Goal: Task Accomplishment & Management: Use online tool/utility

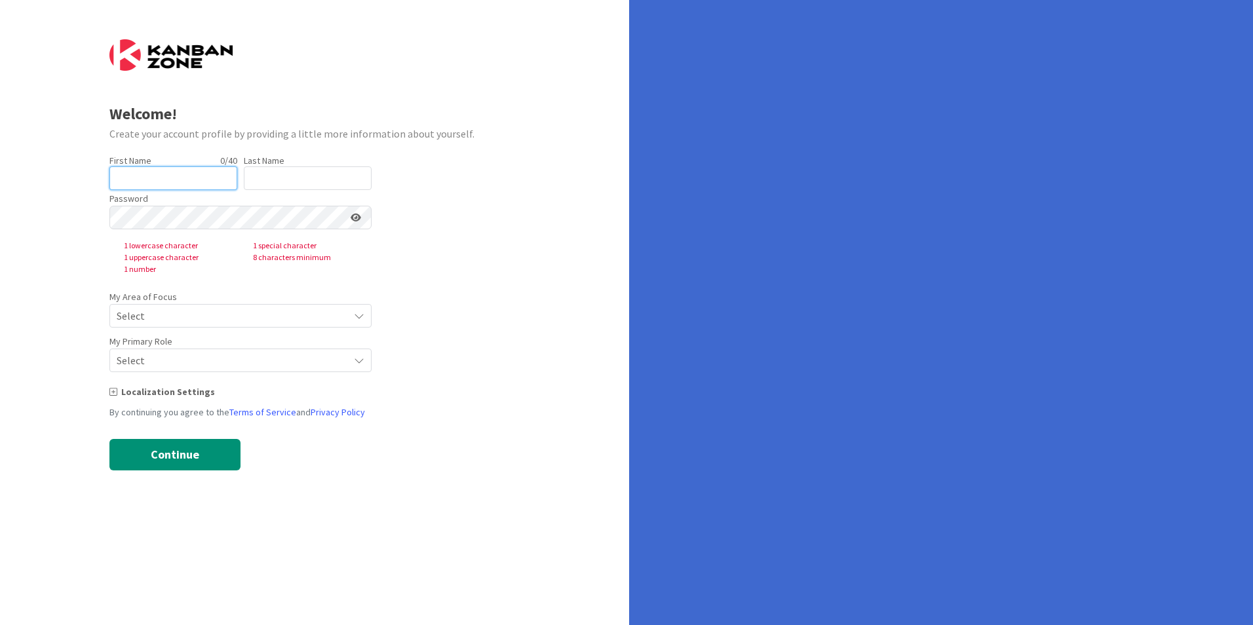
click at [211, 178] on input "text" at bounding box center [173, 178] width 128 height 24
type input "[PERSON_NAME]"
click at [290, 168] on input "text" at bounding box center [308, 178] width 128 height 24
type input "[PERSON_NAME]"
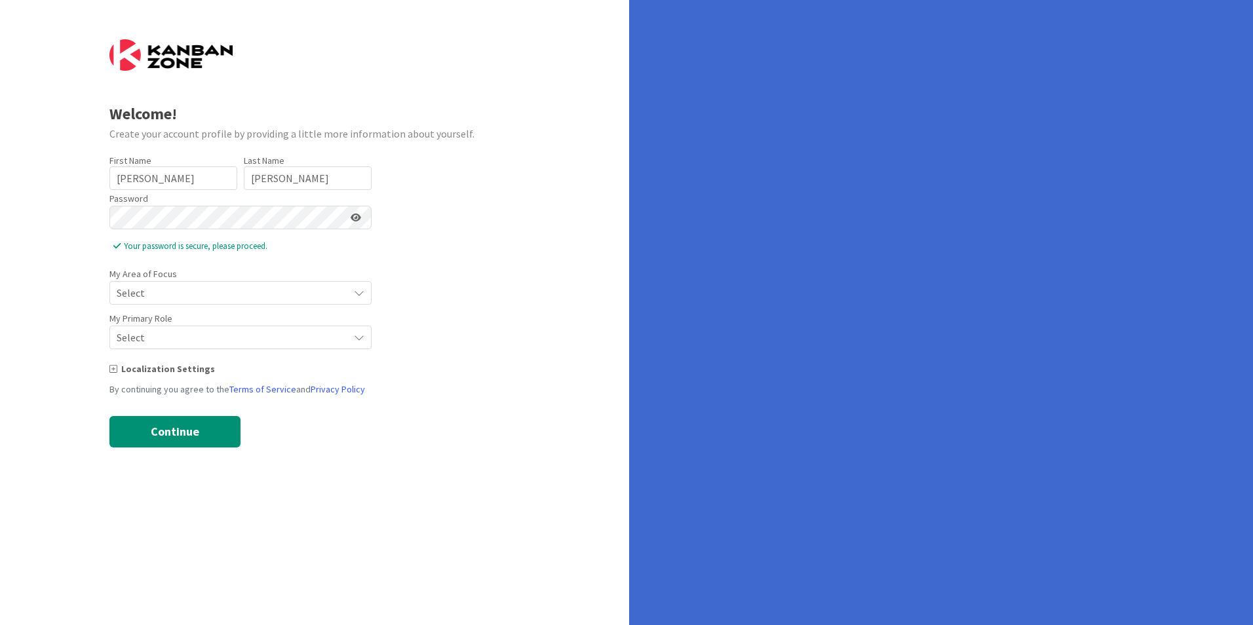
drag, startPoint x: 401, startPoint y: 447, endPoint x: 389, endPoint y: 430, distance: 21.1
click at [401, 447] on form "Welcome! Create your account profile by providing a little more information abo…" at bounding box center [314, 243] width 411 height 408
click at [216, 295] on span "Select" at bounding box center [229, 293] width 225 height 18
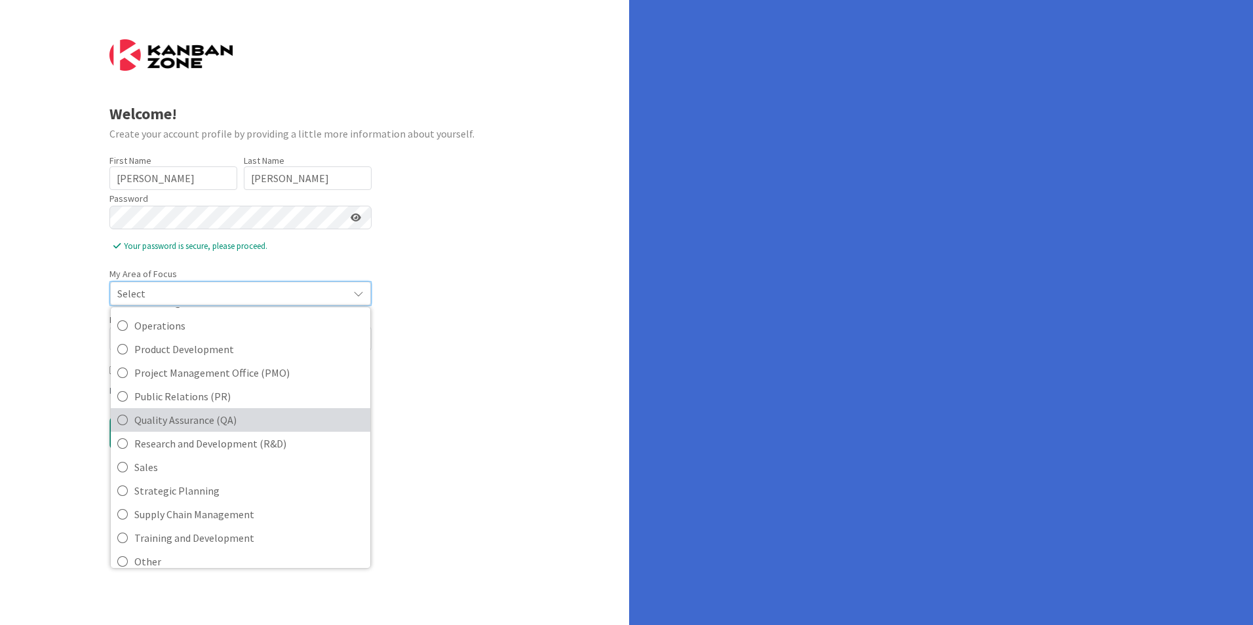
scroll to position [292, 0]
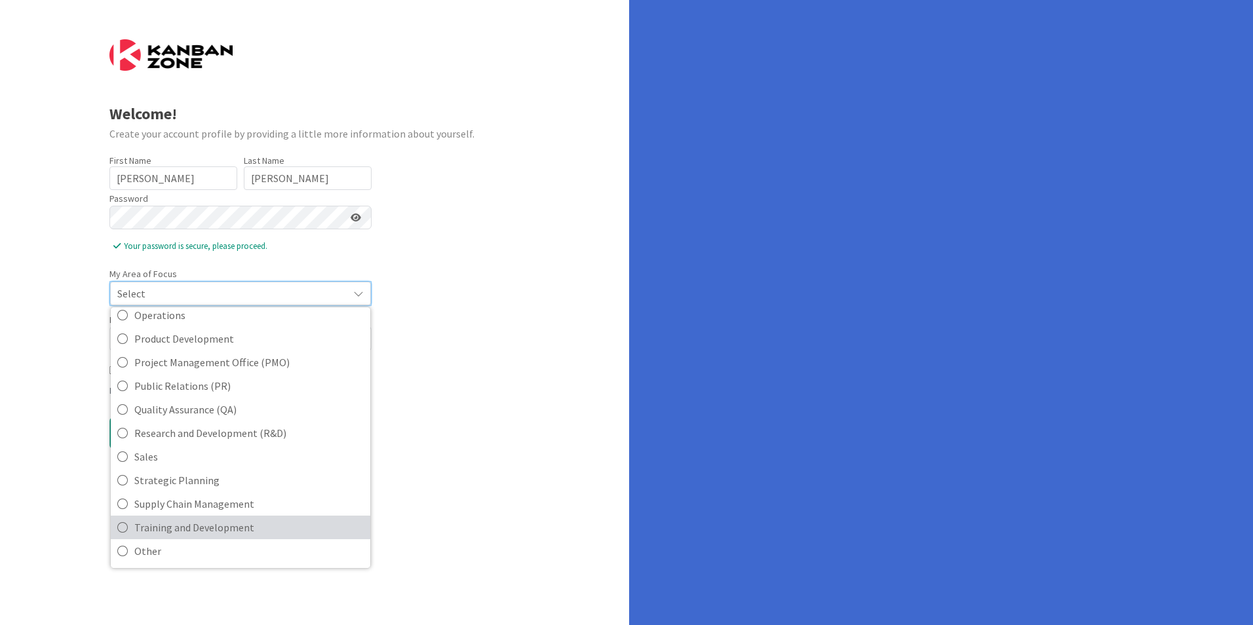
click at [258, 530] on span "Training and Development" at bounding box center [248, 528] width 229 height 20
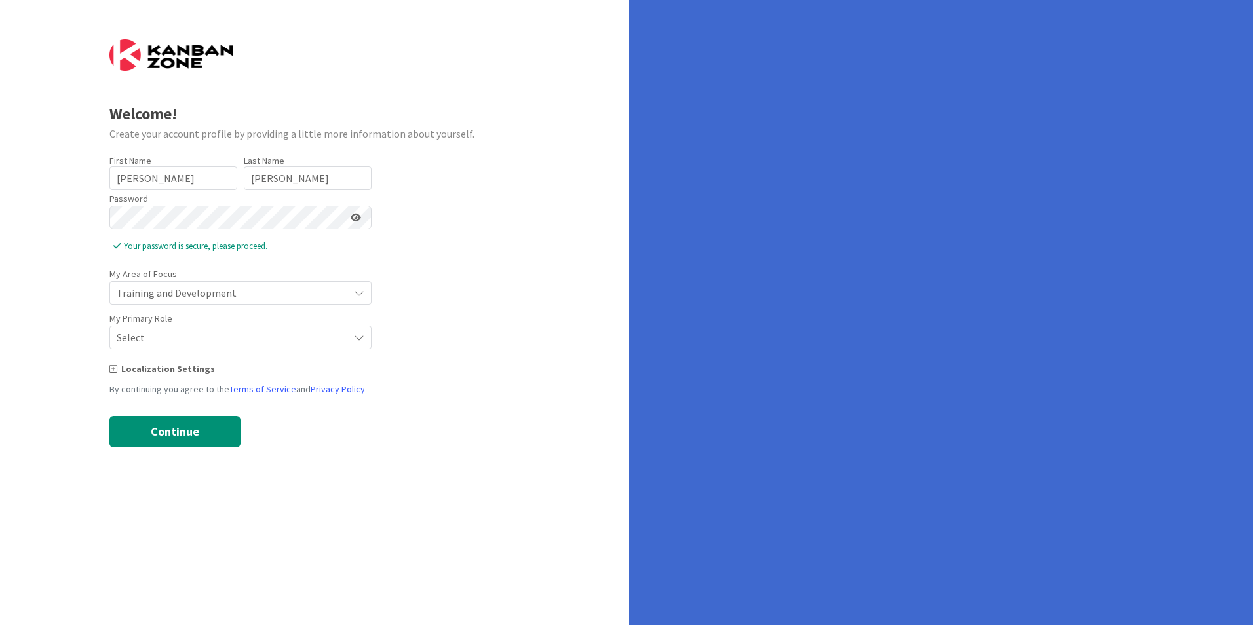
click at [204, 302] on span "Select" at bounding box center [229, 293] width 225 height 18
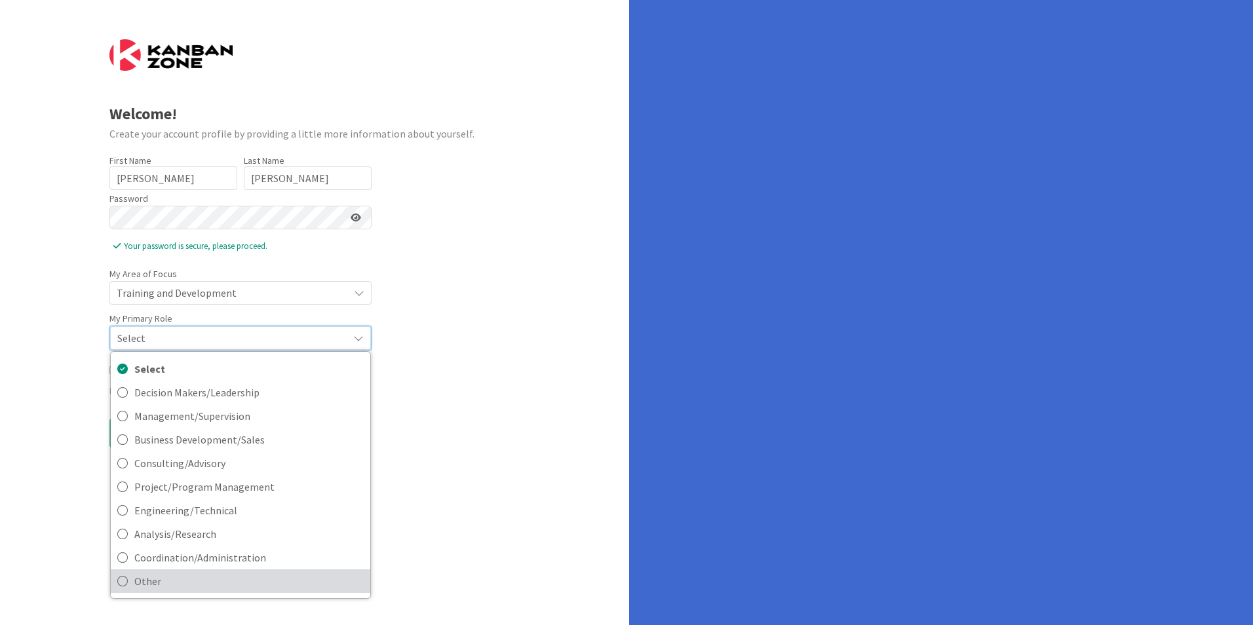
click at [145, 583] on span "Other" at bounding box center [248, 582] width 229 height 20
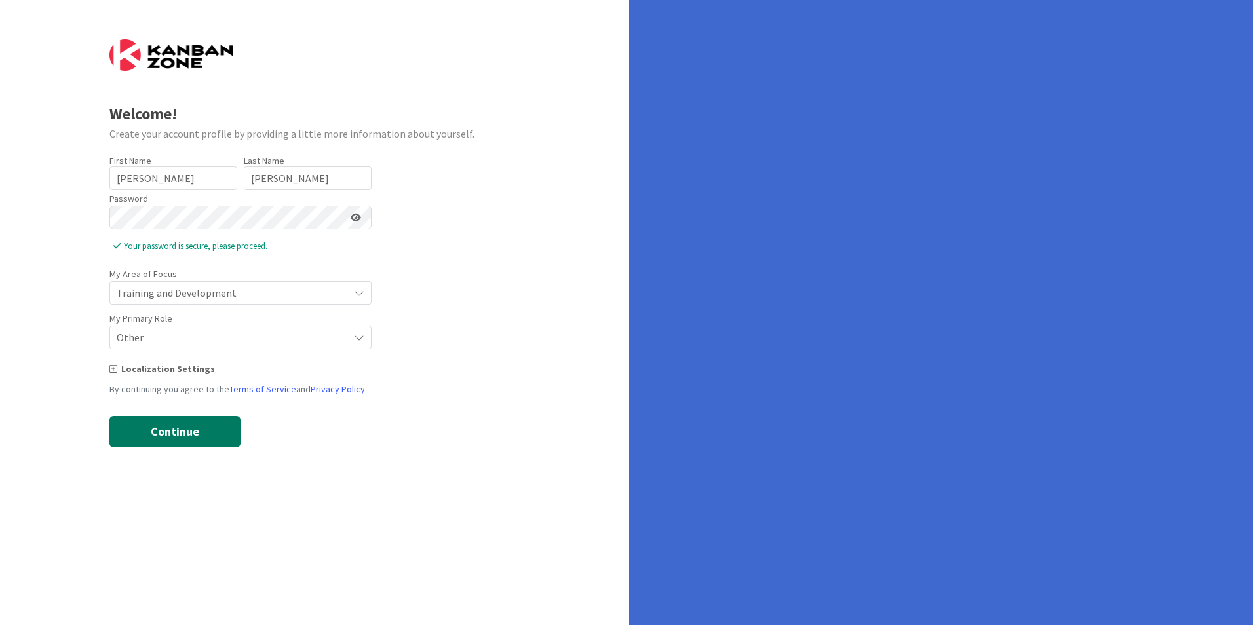
click at [183, 425] on button "Continue" at bounding box center [174, 431] width 131 height 31
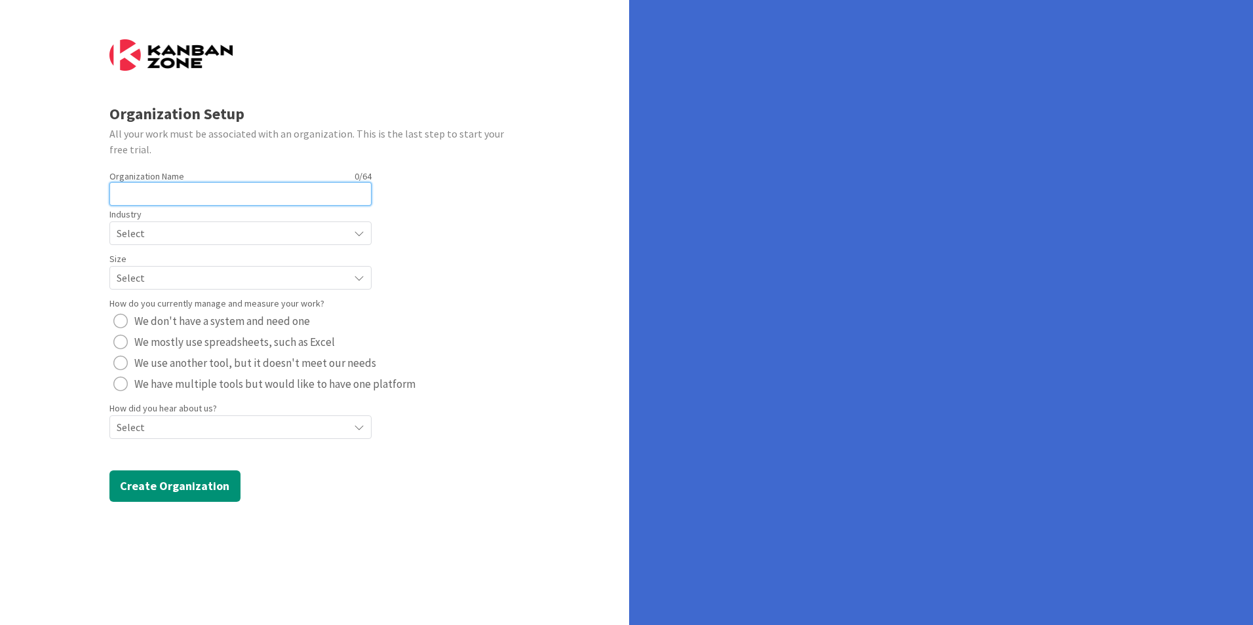
click at [305, 203] on input "text" at bounding box center [240, 194] width 262 height 24
type input "The Apprenticeship-Centre"
click at [265, 233] on span "Select" at bounding box center [229, 233] width 225 height 18
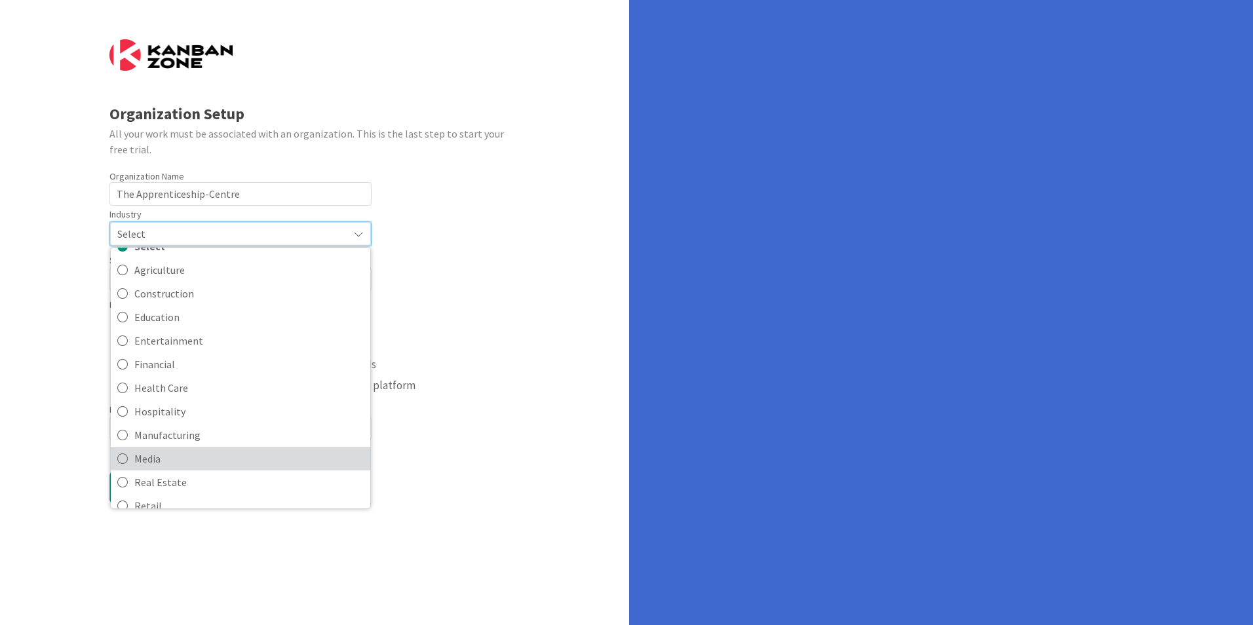
scroll to position [0, 0]
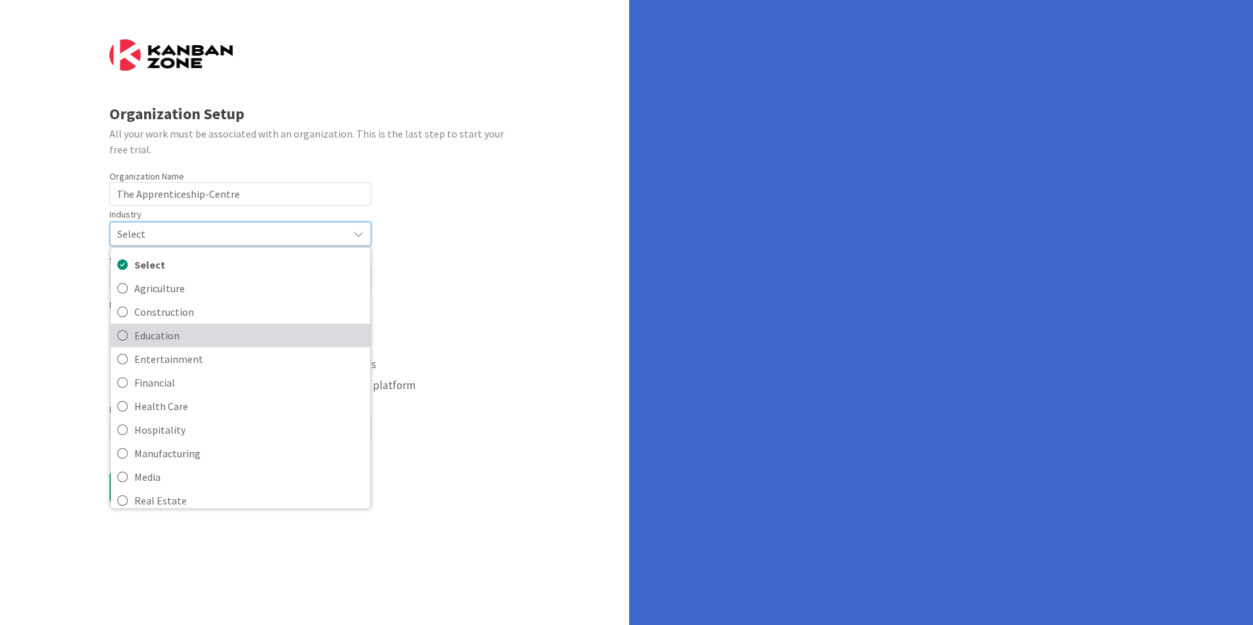
click at [191, 326] on span "Education" at bounding box center [248, 336] width 229 height 20
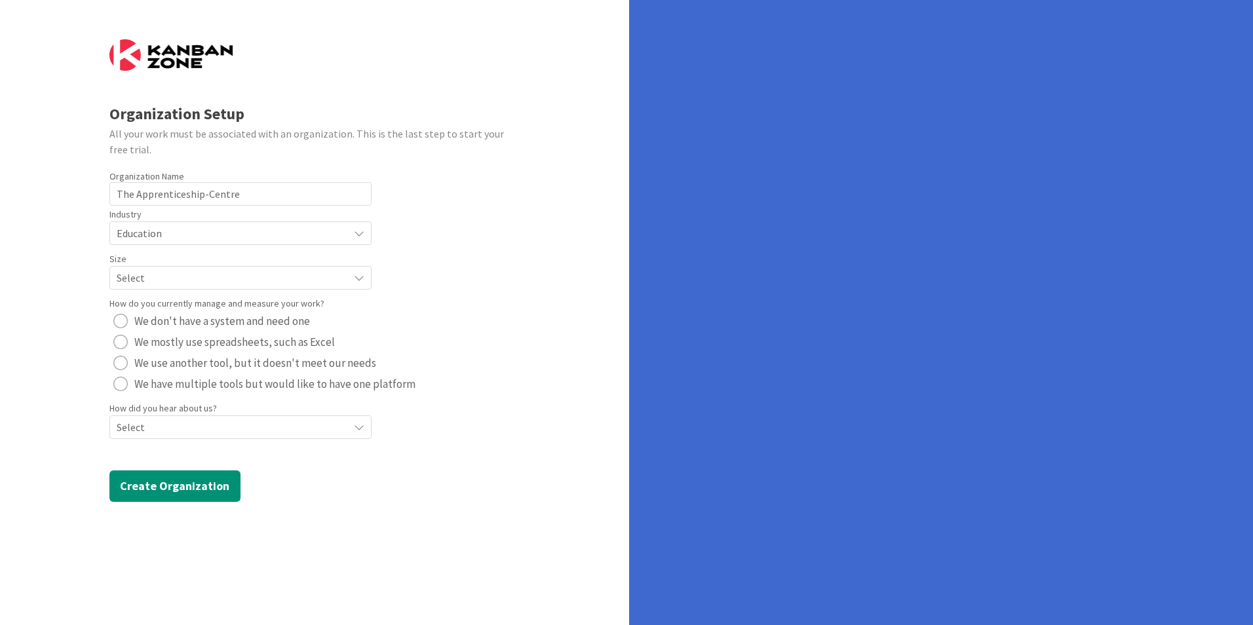
click at [203, 243] on span "Select" at bounding box center [229, 233] width 225 height 18
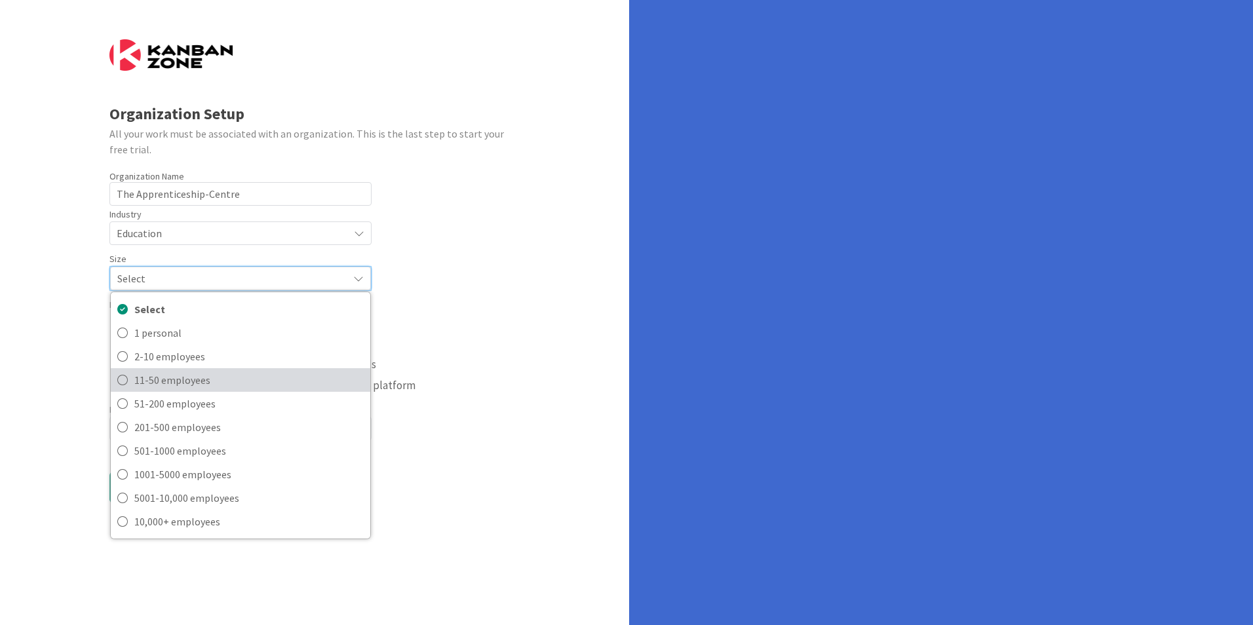
click at [196, 380] on span "11-50 employees" at bounding box center [248, 380] width 229 height 20
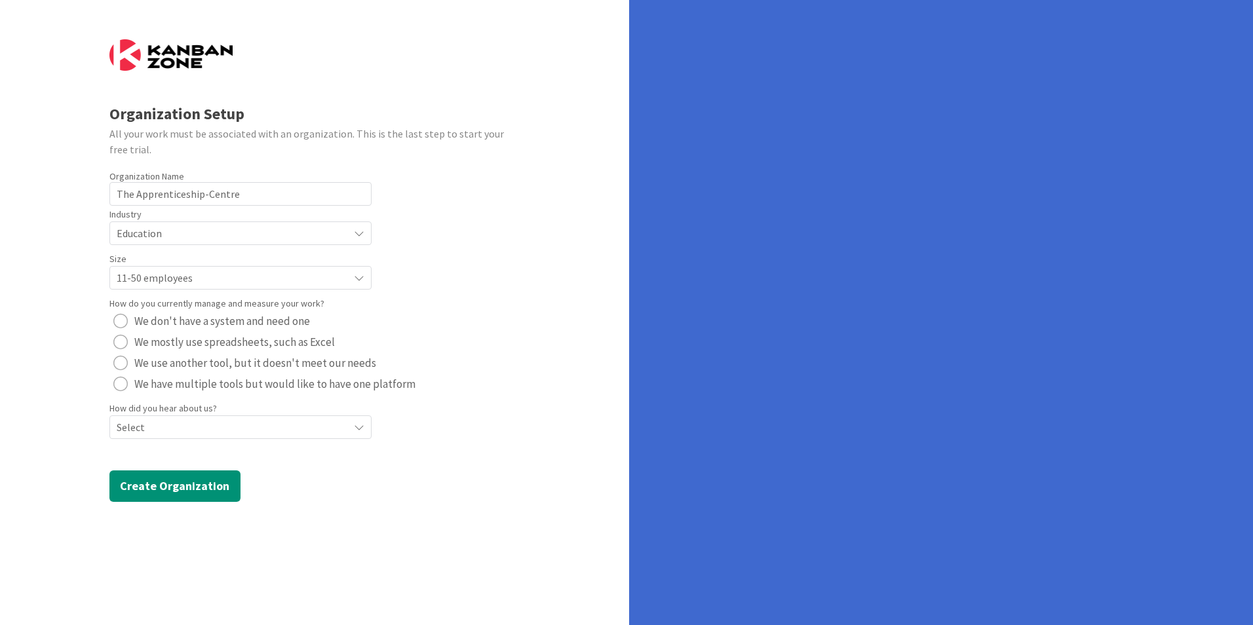
click at [116, 340] on div "radio" at bounding box center [120, 342] width 14 height 14
click at [323, 243] on span "Select" at bounding box center [229, 233] width 225 height 18
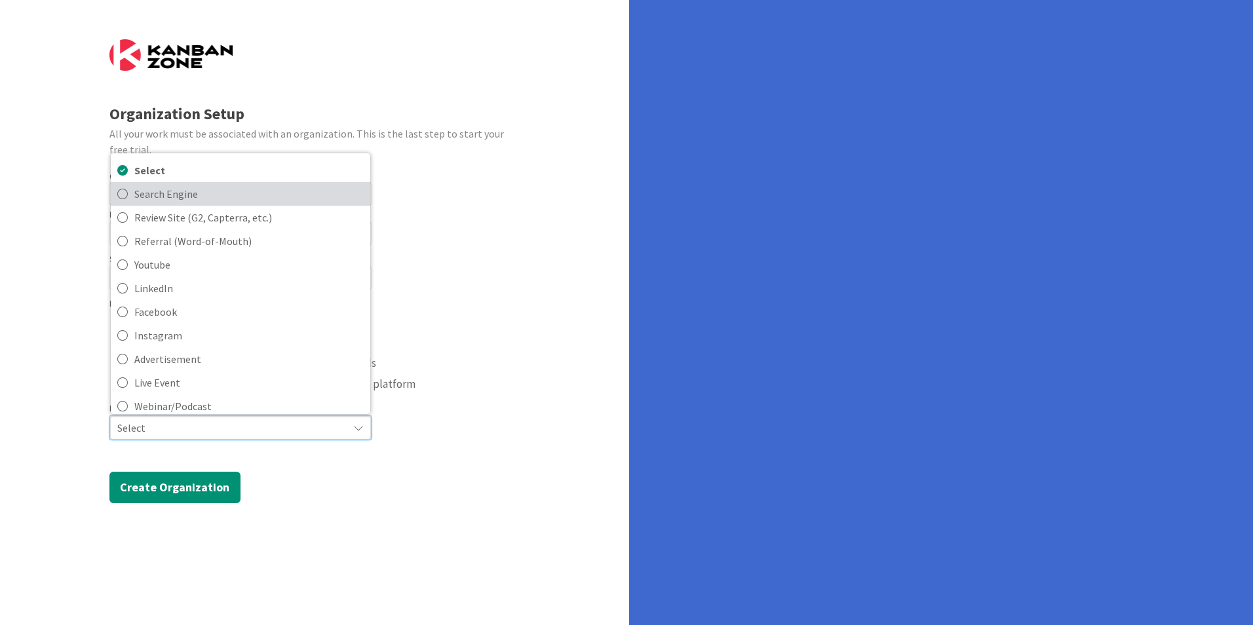
click at [172, 192] on span "Search Engine" at bounding box center [248, 194] width 229 height 20
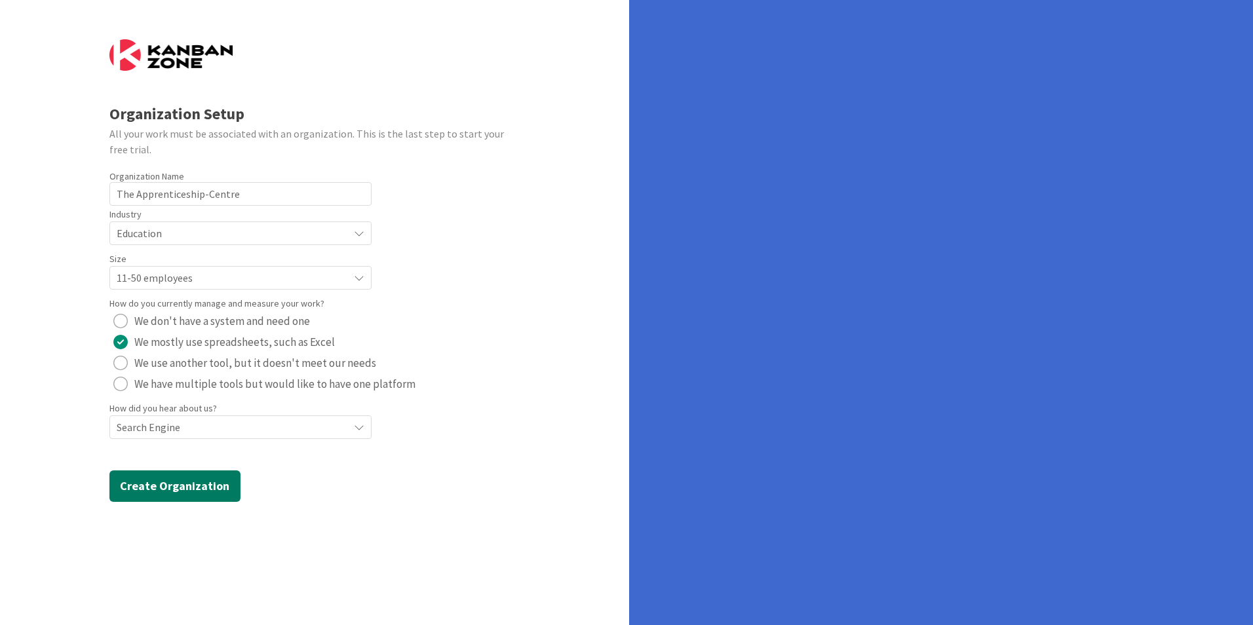
click at [184, 483] on button "Create Organization" at bounding box center [174, 486] width 131 height 31
click at [182, 487] on button "Create Organization" at bounding box center [174, 486] width 131 height 31
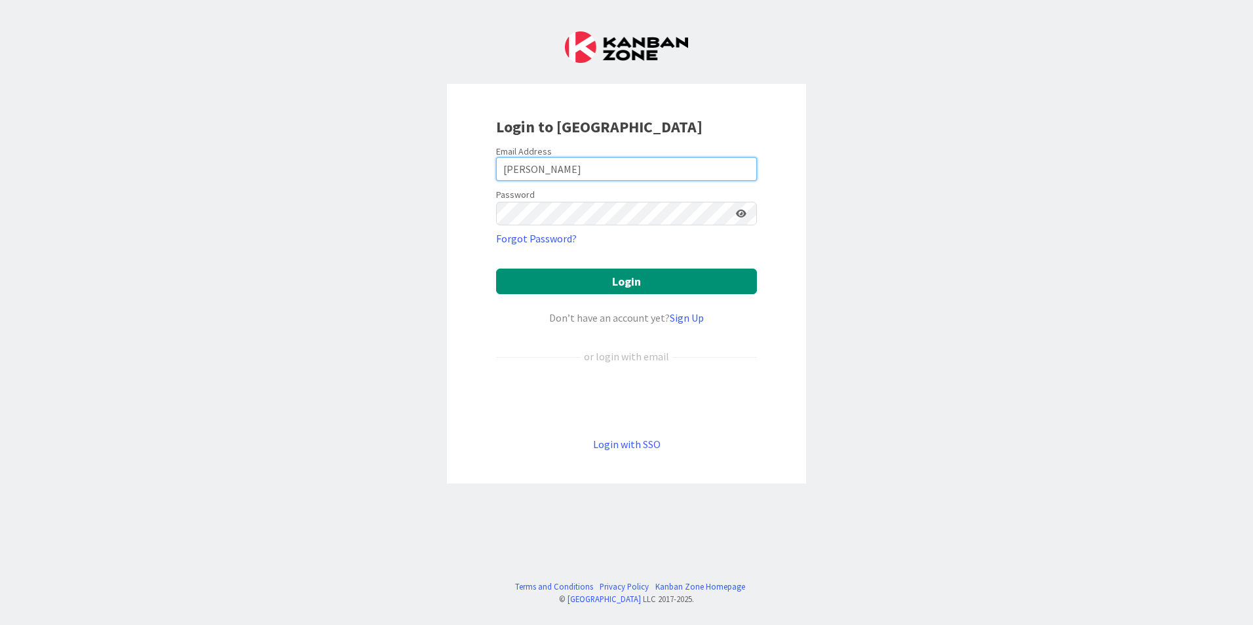
drag, startPoint x: 558, startPoint y: 166, endPoint x: 258, endPoint y: 233, distance: 306.9
click at [258, 233] on div "Login to [GEOGRAPHIC_DATA] Email Address [PERSON_NAME] Password Forgot Password…" at bounding box center [626, 312] width 1253 height 625
type input "[PERSON_NAME][EMAIL_ADDRESS][DOMAIN_NAME]"
click at [443, 216] on div "Login to [GEOGRAPHIC_DATA] Email Address [PERSON_NAME][EMAIL_ADDRESS][DOMAIN_NA…" at bounding box center [626, 312] width 1253 height 625
click at [496, 269] on button "Login" at bounding box center [626, 282] width 261 height 26
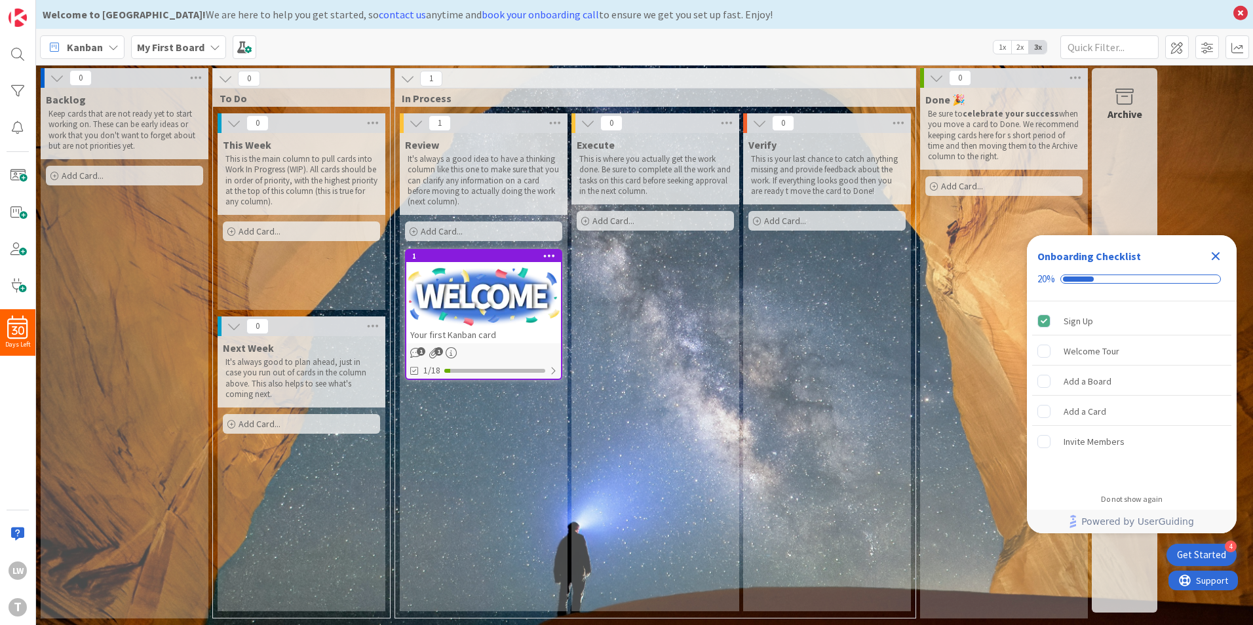
click at [454, 281] on div at bounding box center [483, 296] width 155 height 59
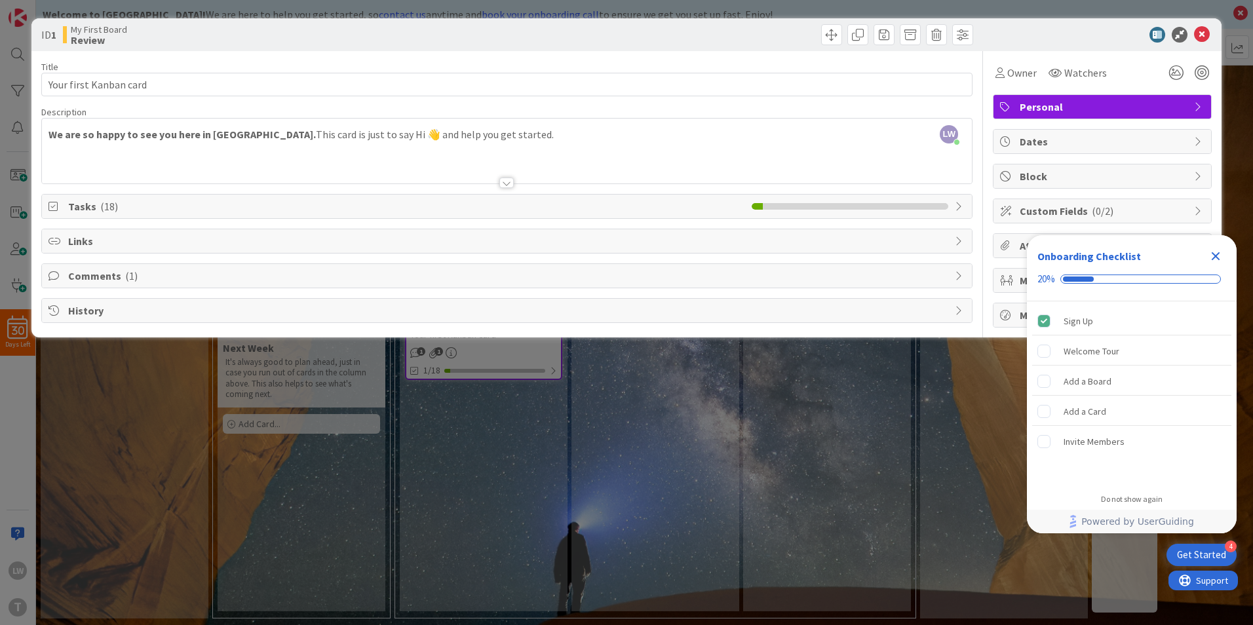
click at [1213, 262] on icon "Close Checklist" at bounding box center [1216, 256] width 16 height 16
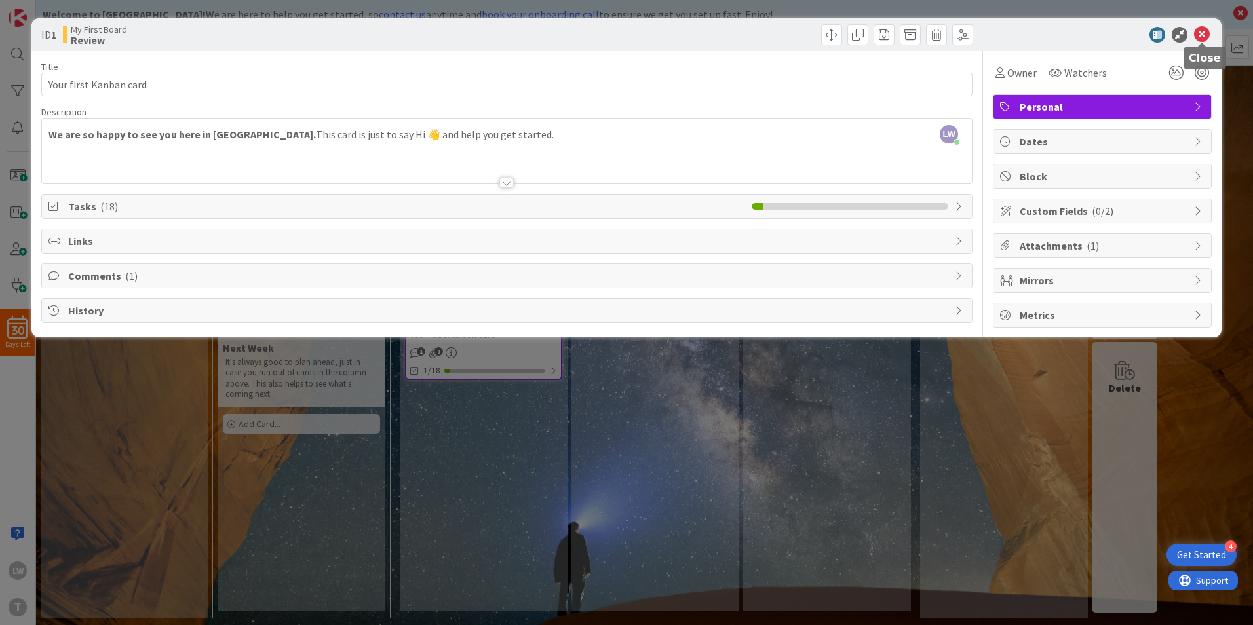
click at [1199, 31] on icon at bounding box center [1202, 35] width 16 height 16
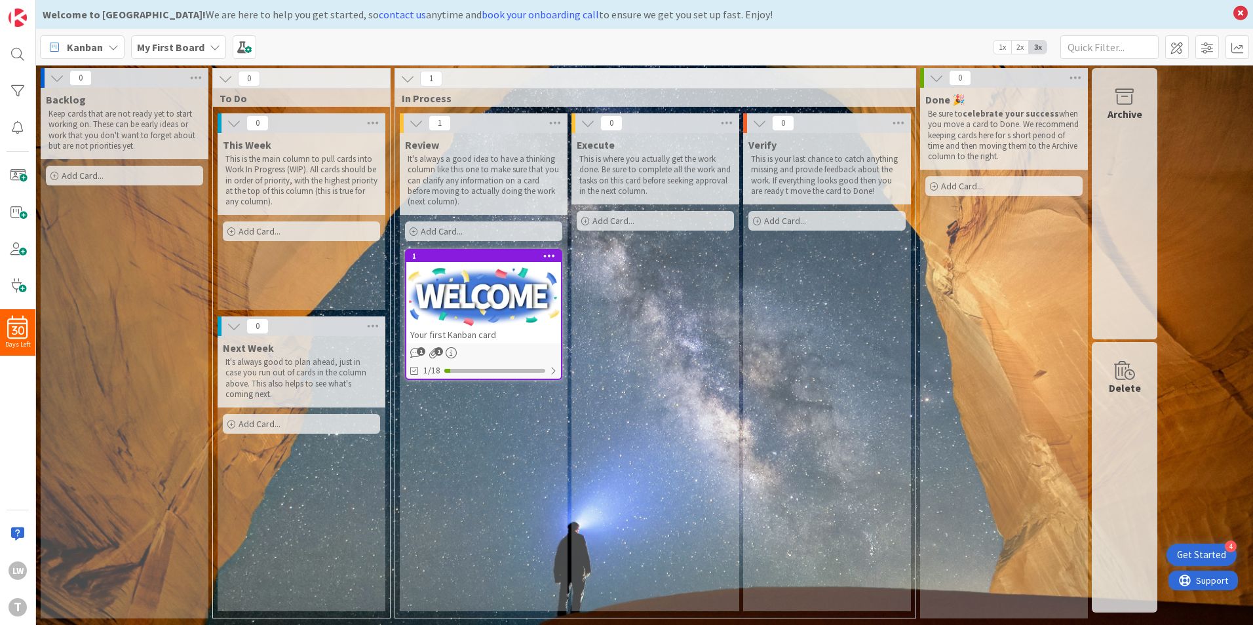
click at [210, 47] on icon at bounding box center [215, 47] width 10 height 10
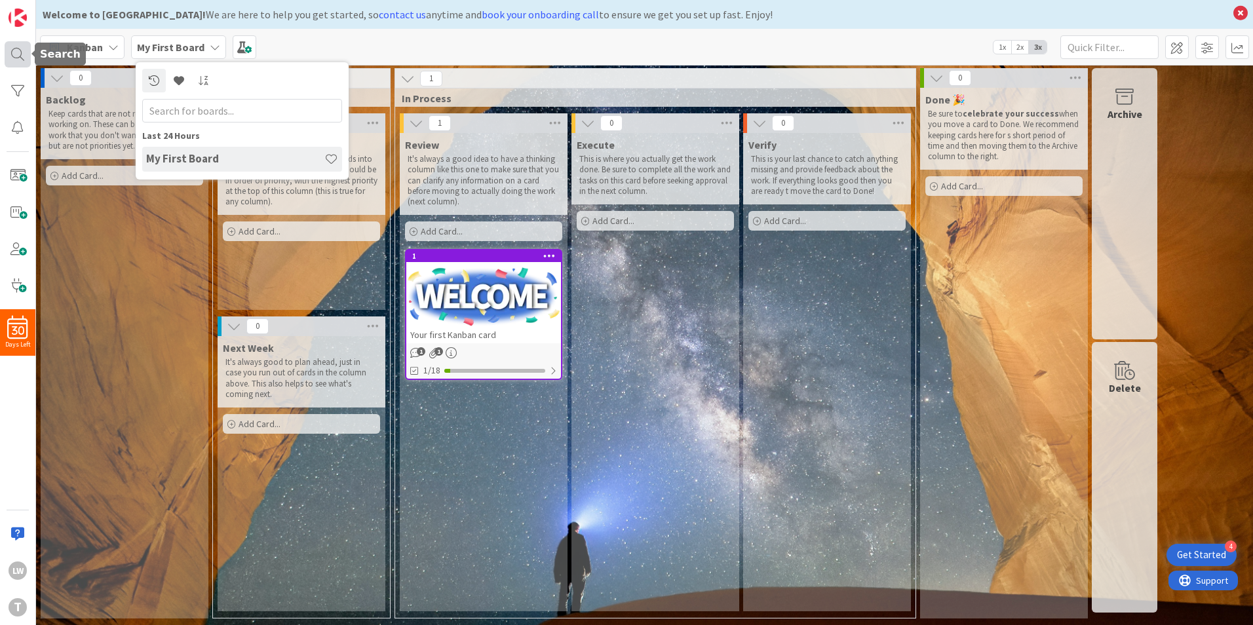
click at [19, 47] on div at bounding box center [18, 54] width 26 height 26
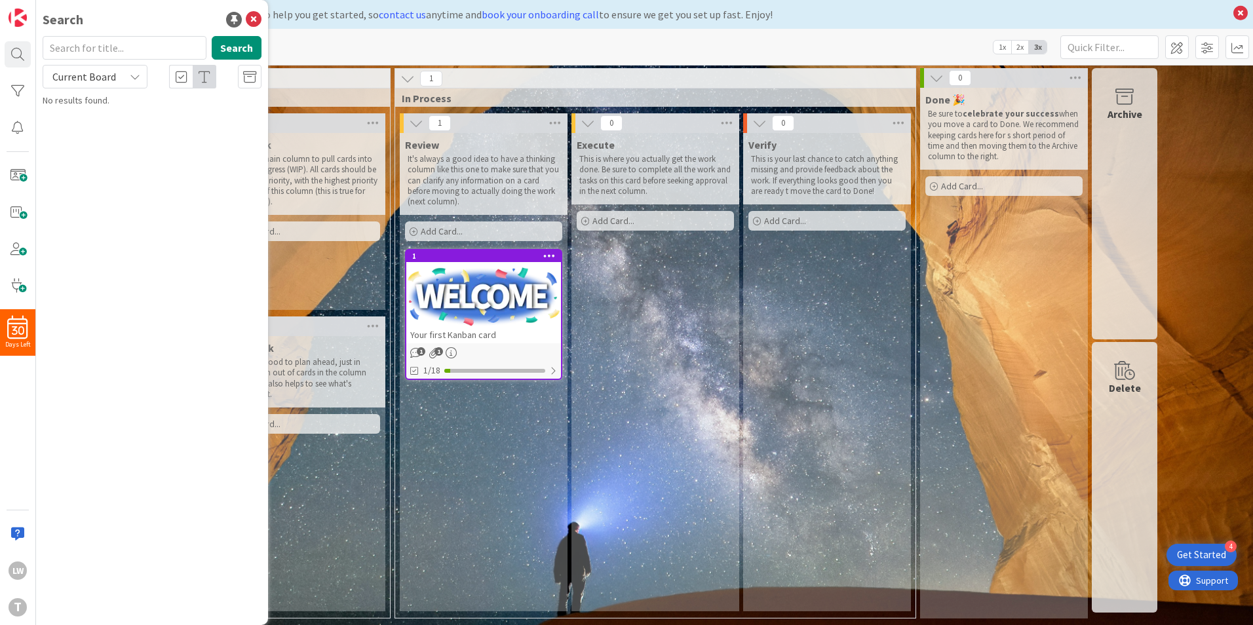
click at [136, 49] on input "text" at bounding box center [125, 48] width 164 height 24
type input "waterfall methodology template"
click at [235, 47] on button "Search" at bounding box center [237, 48] width 50 height 24
click at [680, 389] on div "Execute This is where you actually get the work done. Be sure to complete all t…" at bounding box center [656, 372] width 168 height 478
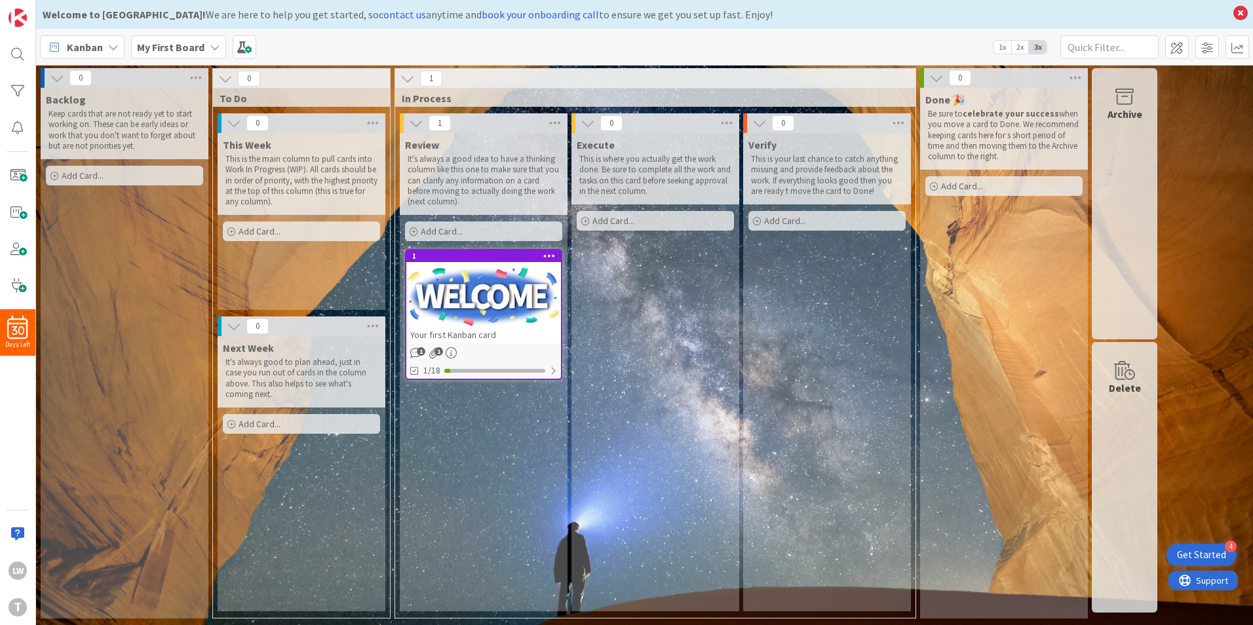
click at [111, 44] on icon at bounding box center [113, 47] width 10 height 10
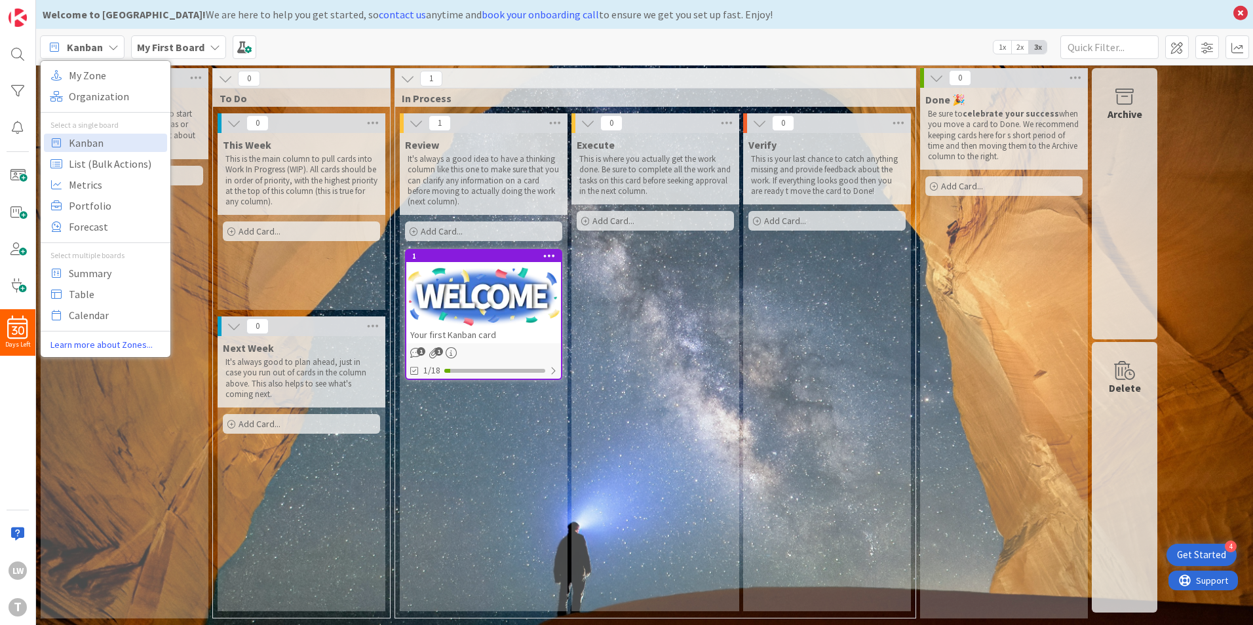
click at [111, 44] on icon at bounding box center [113, 47] width 10 height 10
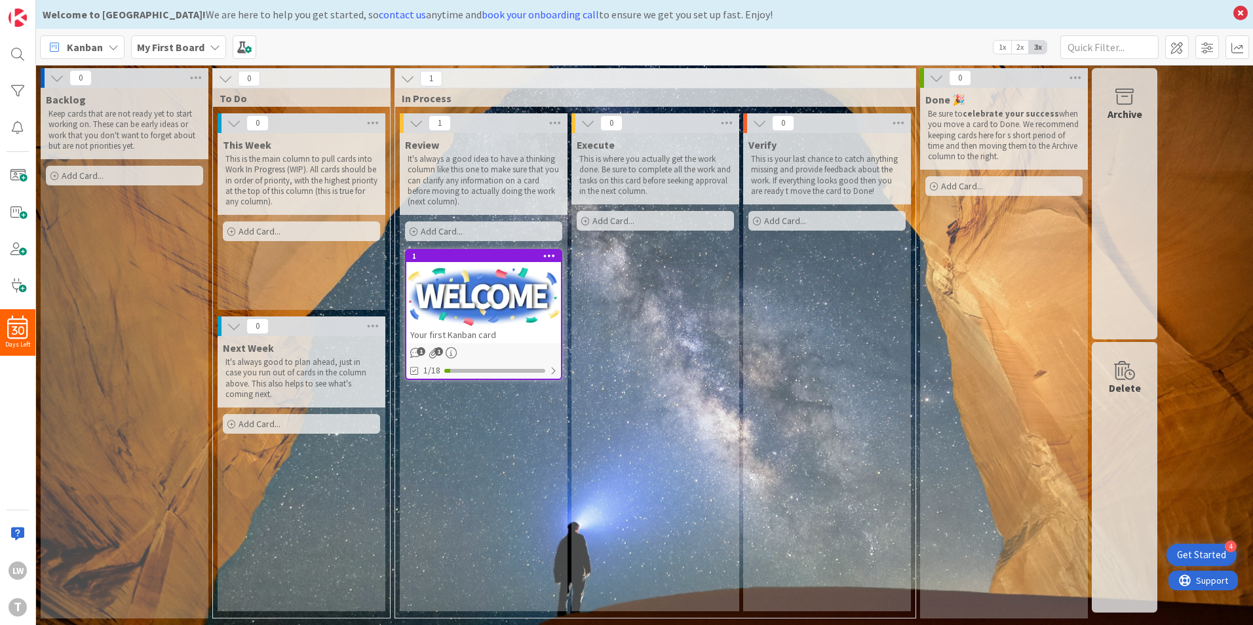
click at [212, 47] on icon at bounding box center [215, 47] width 10 height 10
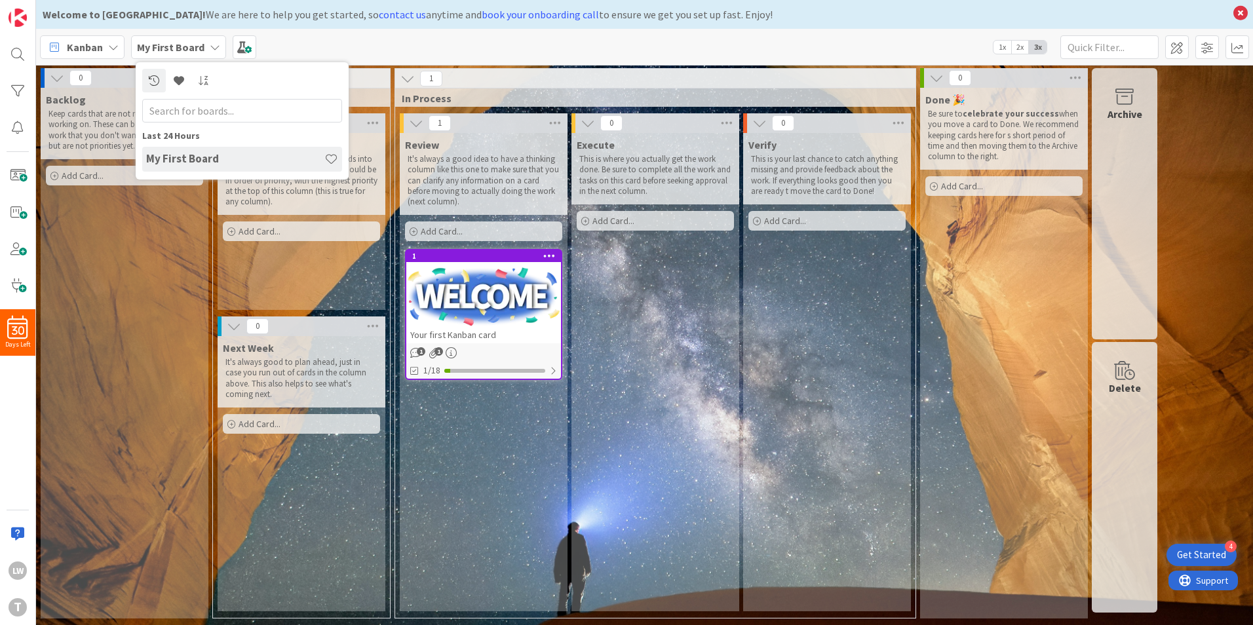
click at [210, 46] on icon at bounding box center [215, 47] width 10 height 10
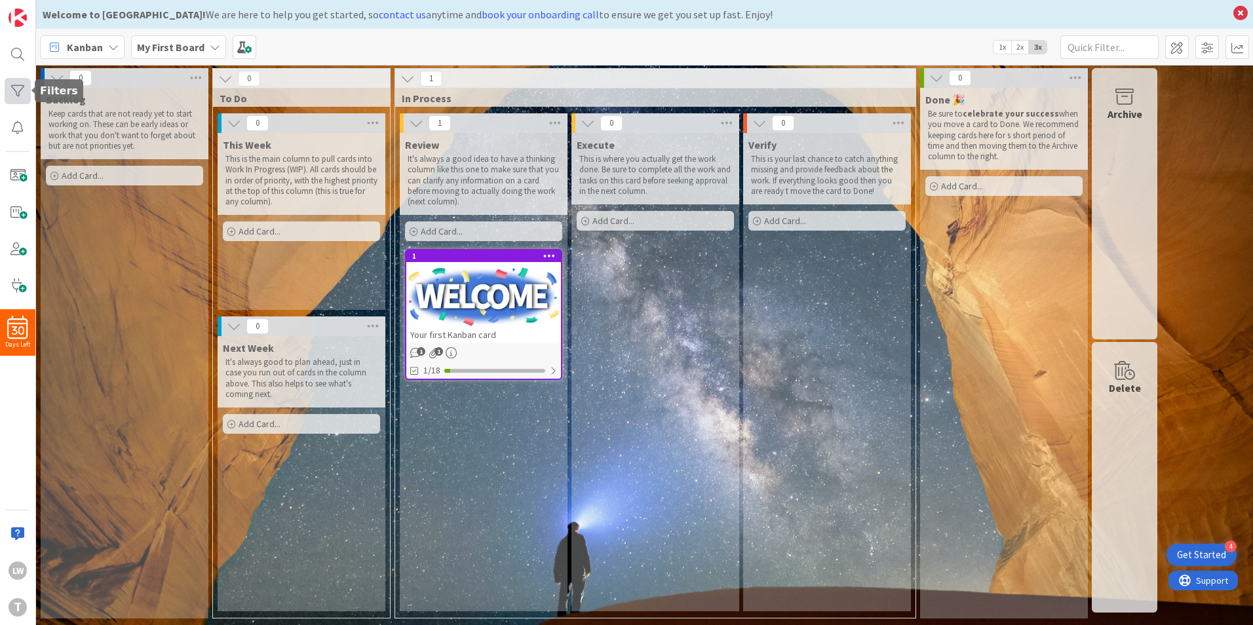
click at [10, 91] on div at bounding box center [18, 91] width 26 height 26
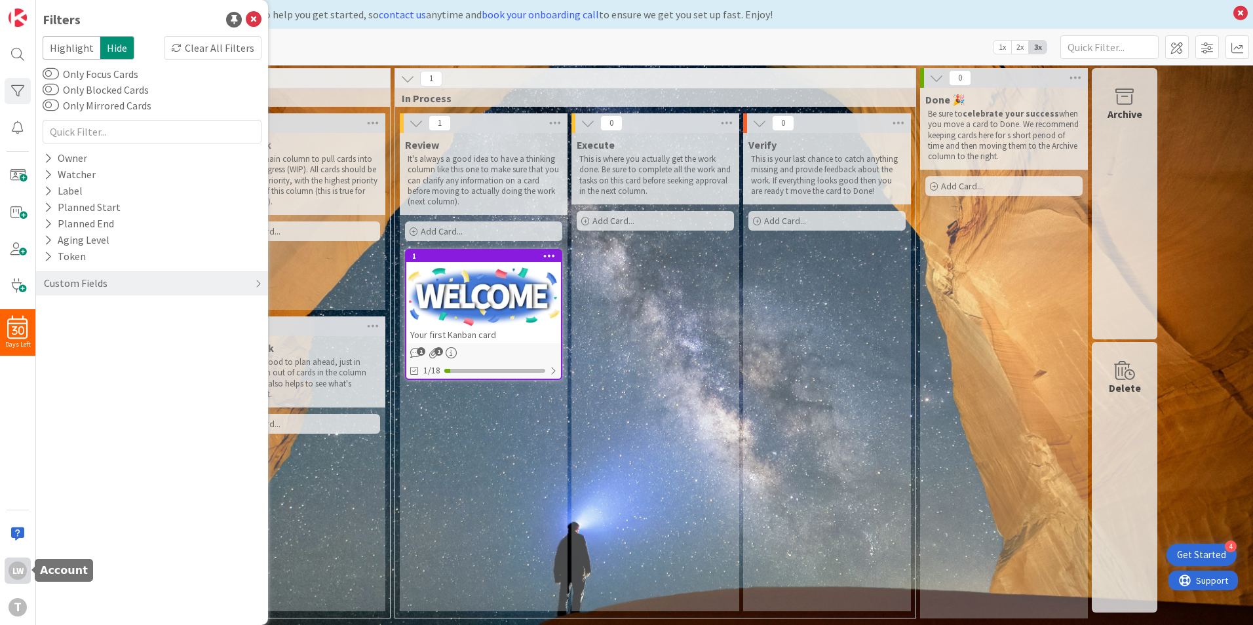
click at [19, 568] on div "LW" at bounding box center [18, 571] width 18 height 18
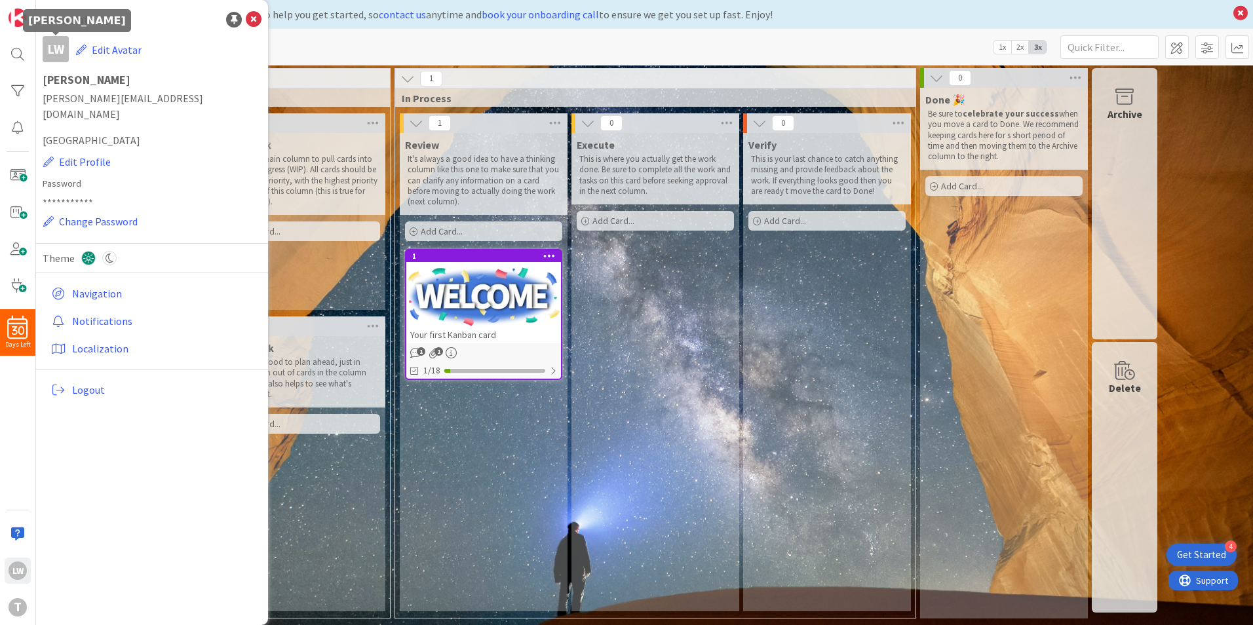
click at [55, 48] on div "LW" at bounding box center [56, 49] width 26 height 26
click at [20, 50] on div at bounding box center [18, 54] width 26 height 26
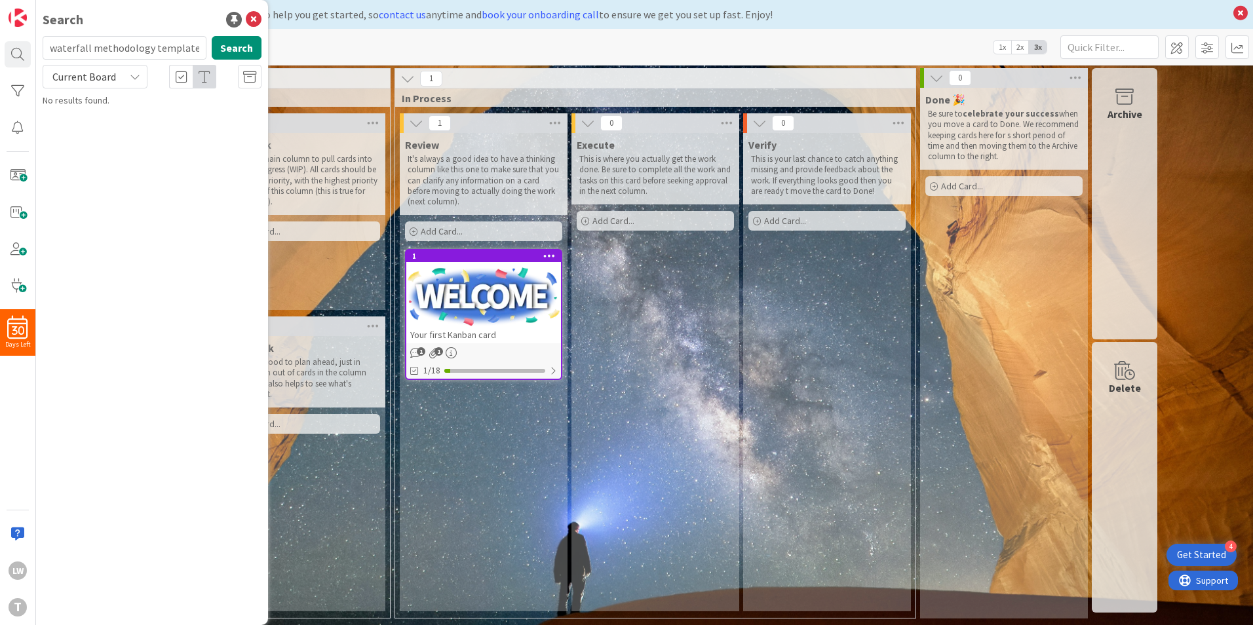
click at [138, 75] on icon at bounding box center [135, 76] width 10 height 10
click at [76, 131] on span "All Boards" at bounding box center [118, 131] width 136 height 20
click at [243, 47] on button "Search" at bounding box center [237, 48] width 50 height 24
click at [254, 12] on icon at bounding box center [254, 20] width 16 height 16
